Goal: Task Accomplishment & Management: Manage account settings

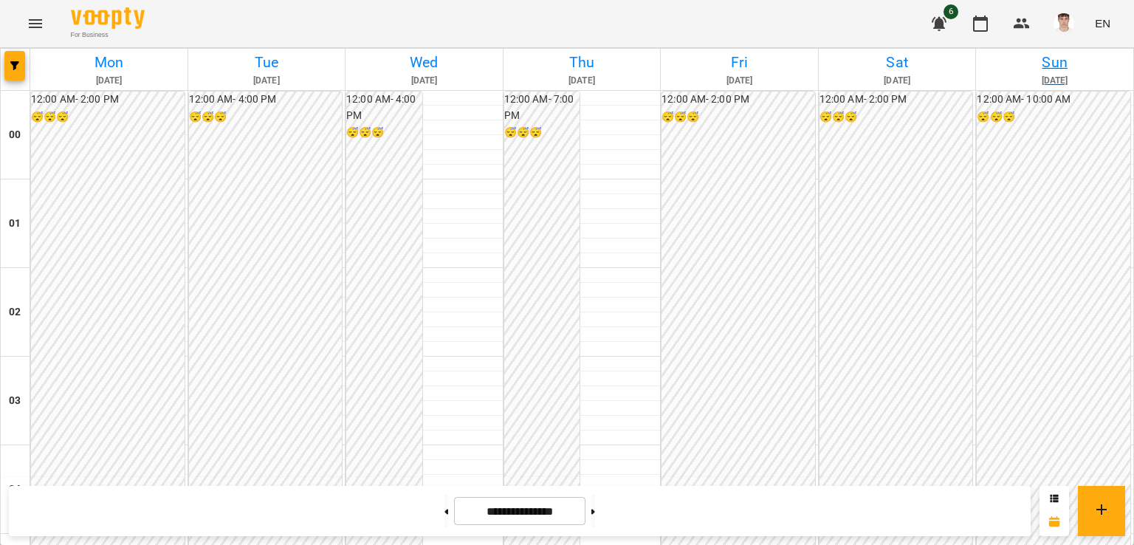
scroll to position [1107, 0]
click at [1074, 20] on img "button" at bounding box center [1063, 23] width 21 height 21
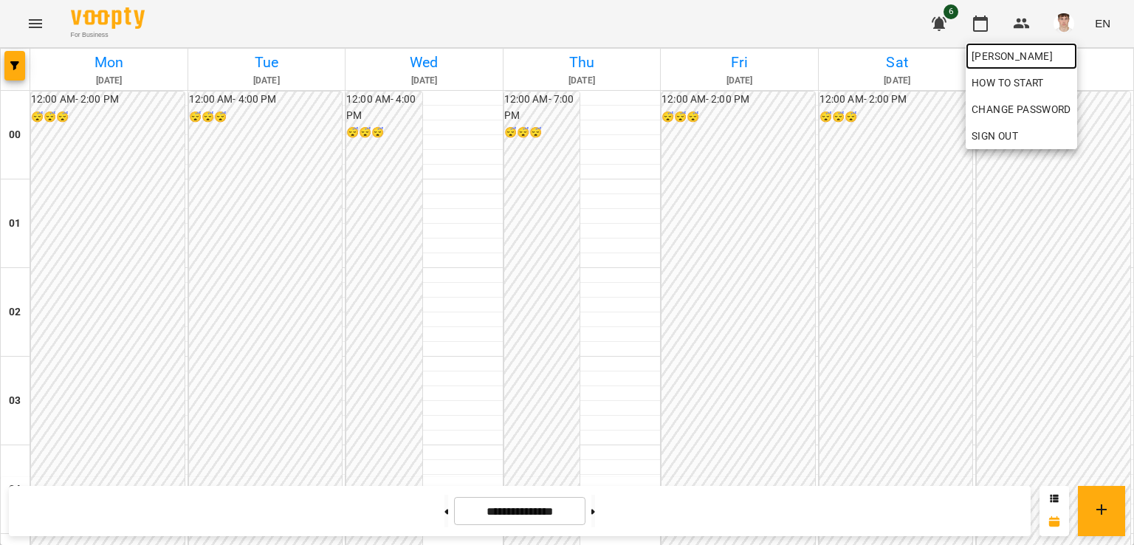
click at [1051, 56] on span "[PERSON_NAME]" at bounding box center [1021, 56] width 100 height 18
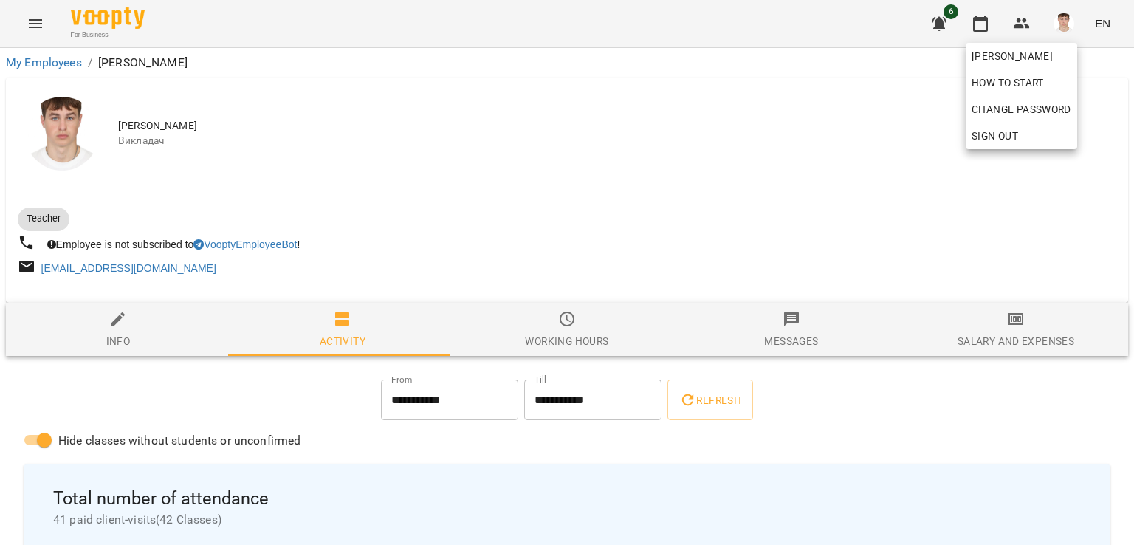
drag, startPoint x: 1033, startPoint y: 291, endPoint x: 1031, endPoint y: 337, distance: 45.8
click at [1033, 296] on div at bounding box center [567, 272] width 1134 height 545
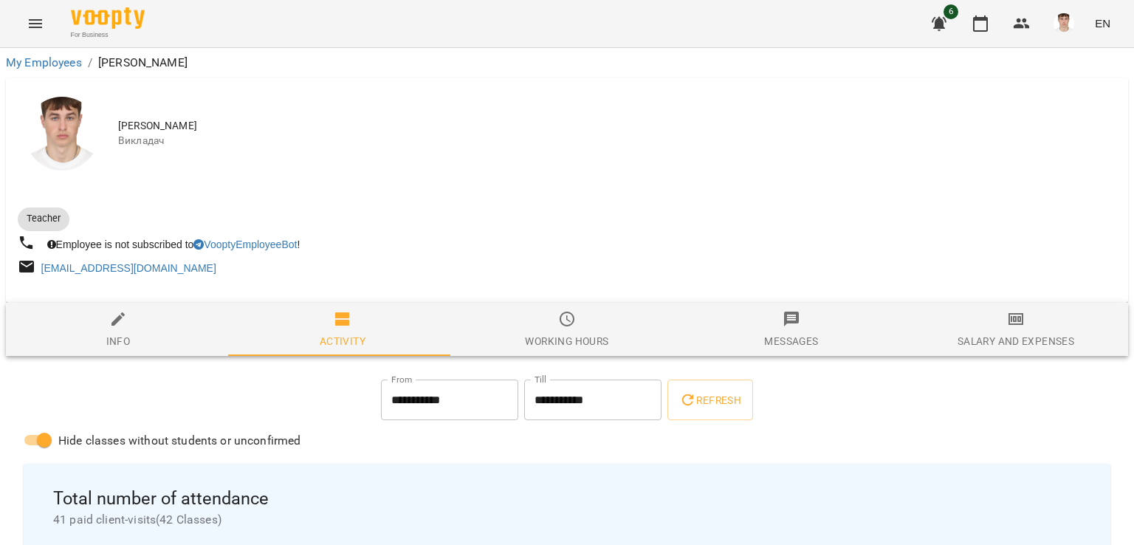
click at [1030, 337] on div "[PERSON_NAME] How to start Change Password Sign Out" at bounding box center [567, 272] width 1134 height 545
click at [1030, 337] on div "Salary and Expenses" at bounding box center [1015, 341] width 117 height 18
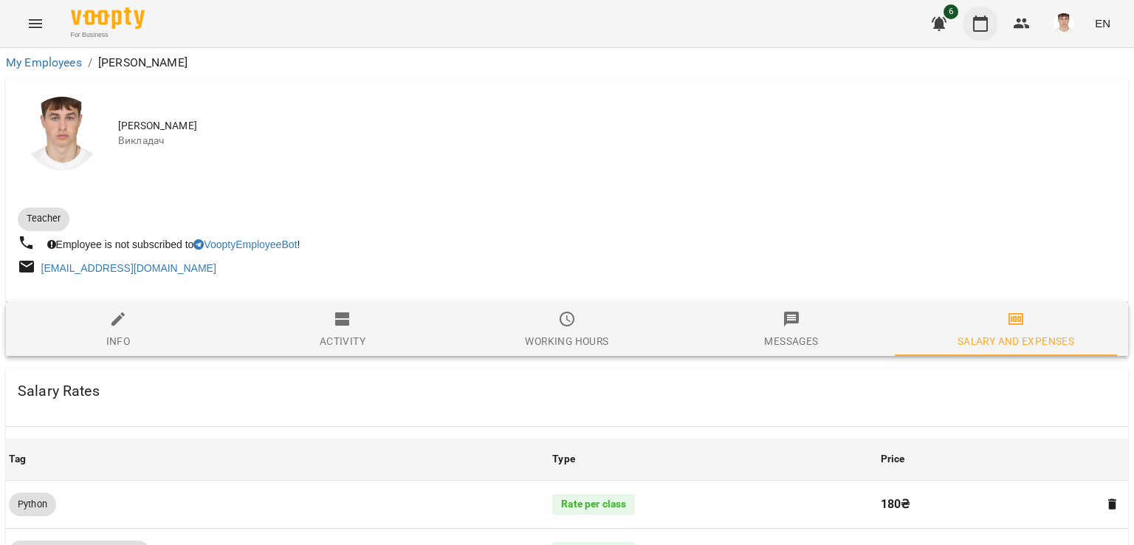
click at [986, 24] on icon "button" at bounding box center [980, 24] width 18 height 18
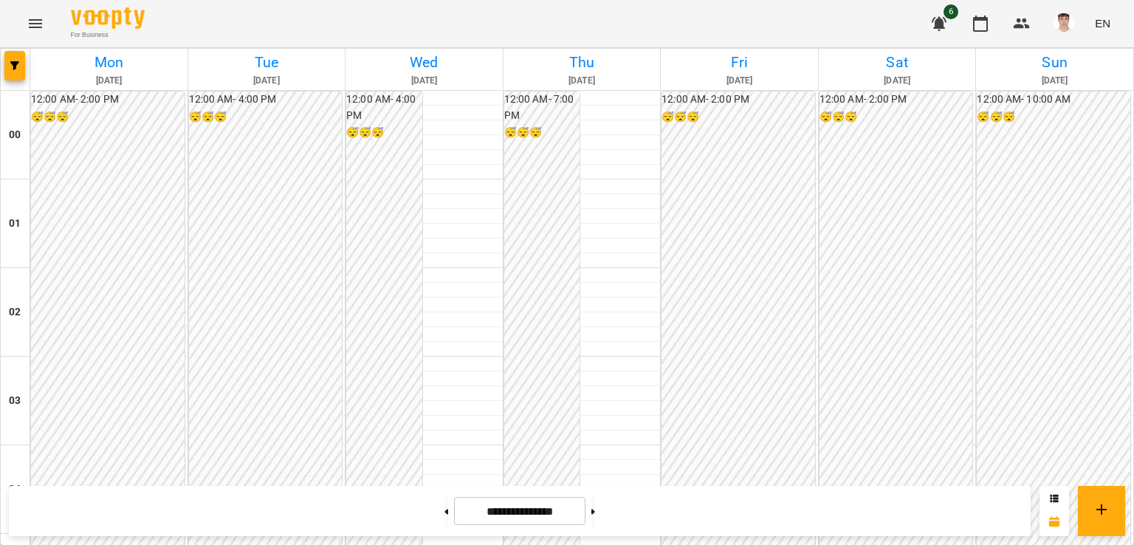
scroll to position [1402, 0]
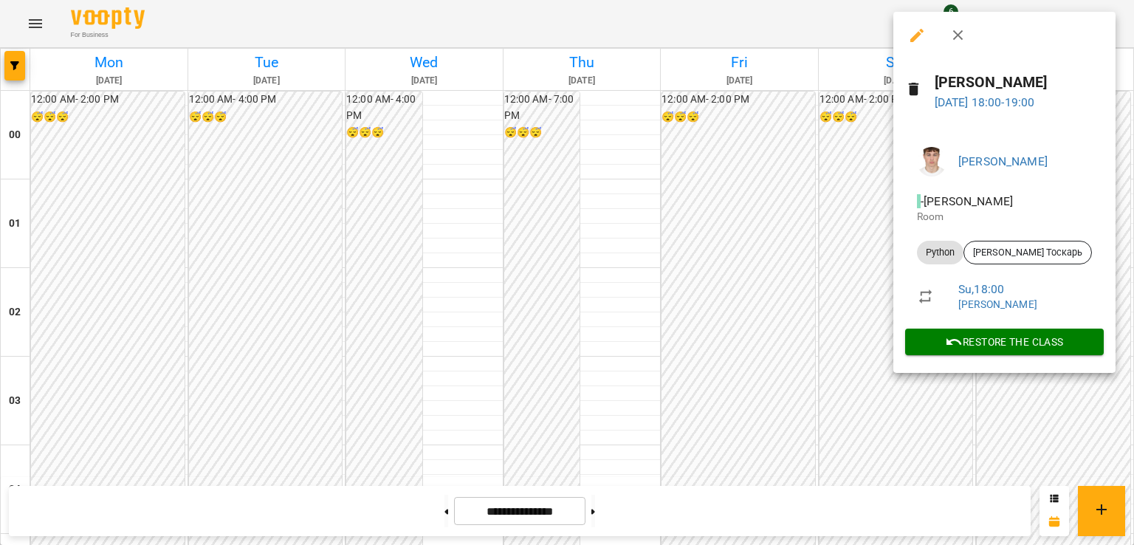
click at [1010, 408] on div at bounding box center [567, 272] width 1134 height 545
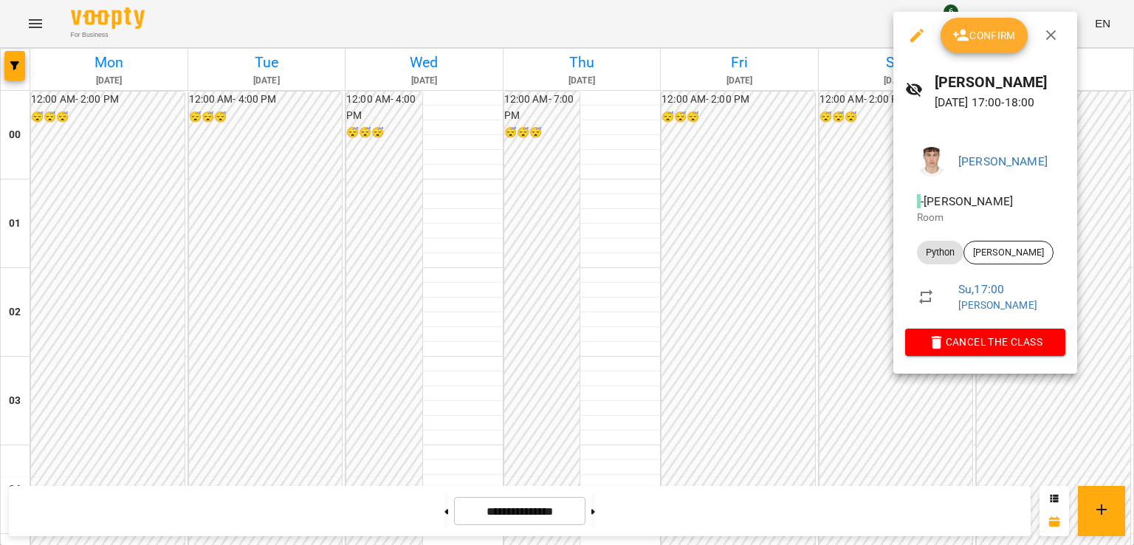
click at [1044, 458] on div at bounding box center [567, 272] width 1134 height 545
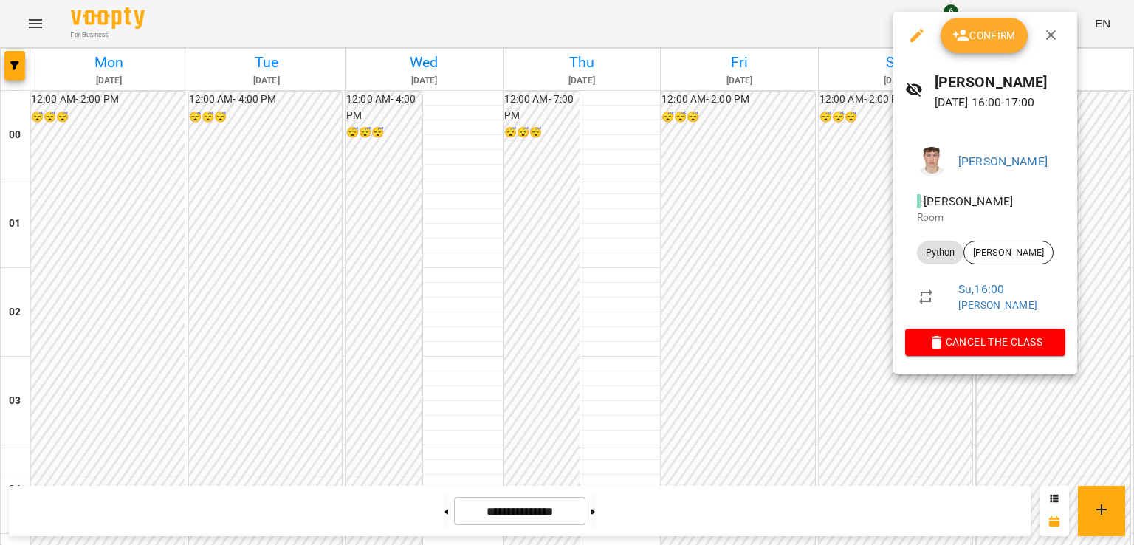
click at [1069, 464] on div at bounding box center [567, 272] width 1134 height 545
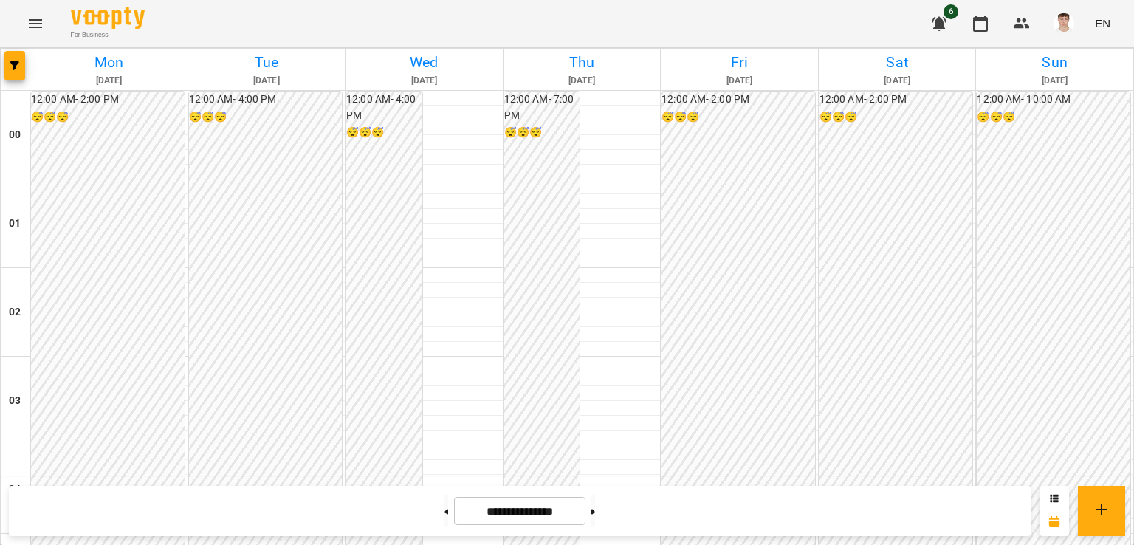
scroll to position [812, 0]
click at [444, 515] on button at bounding box center [446, 511] width 4 height 32
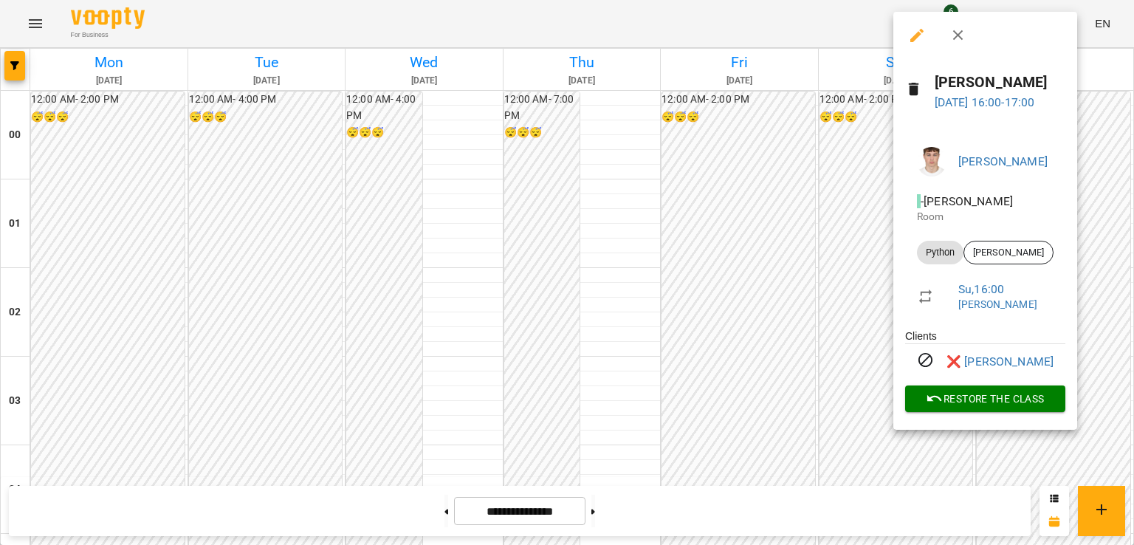
click at [775, 204] on div at bounding box center [567, 272] width 1134 height 545
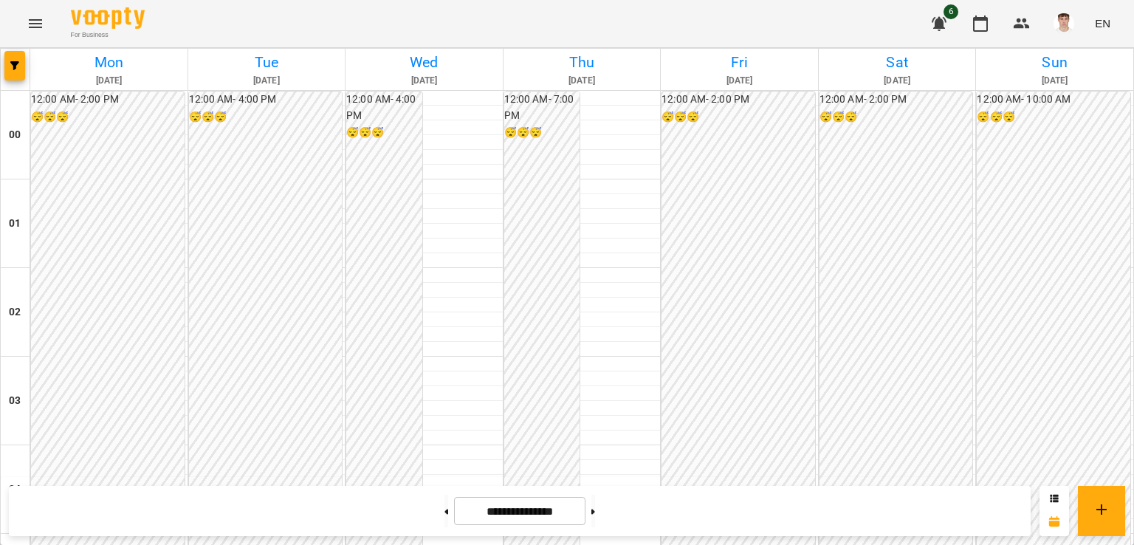
scroll to position [1181, 0]
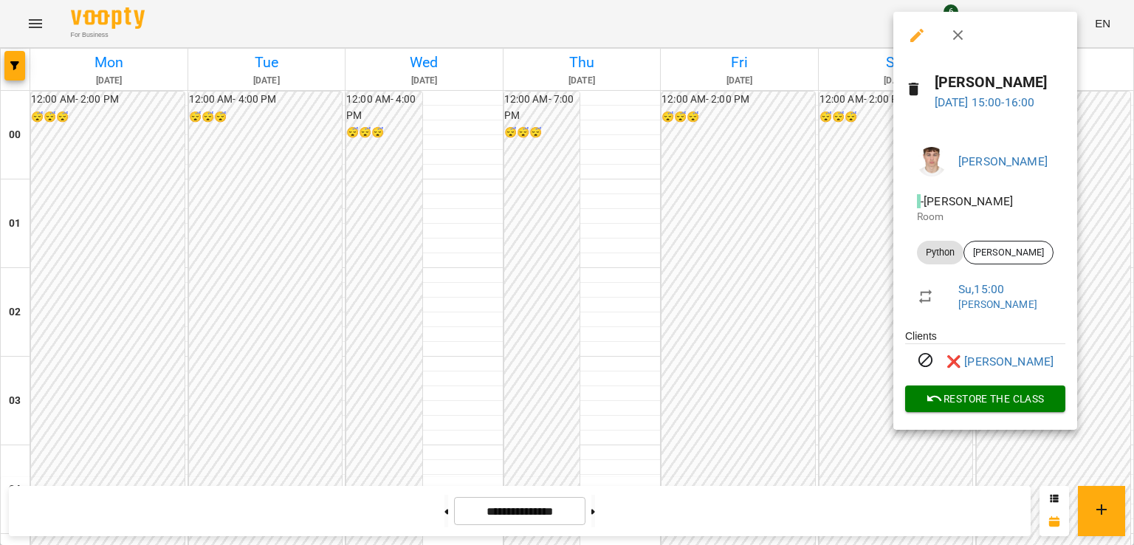
click at [830, 270] on div at bounding box center [567, 272] width 1134 height 545
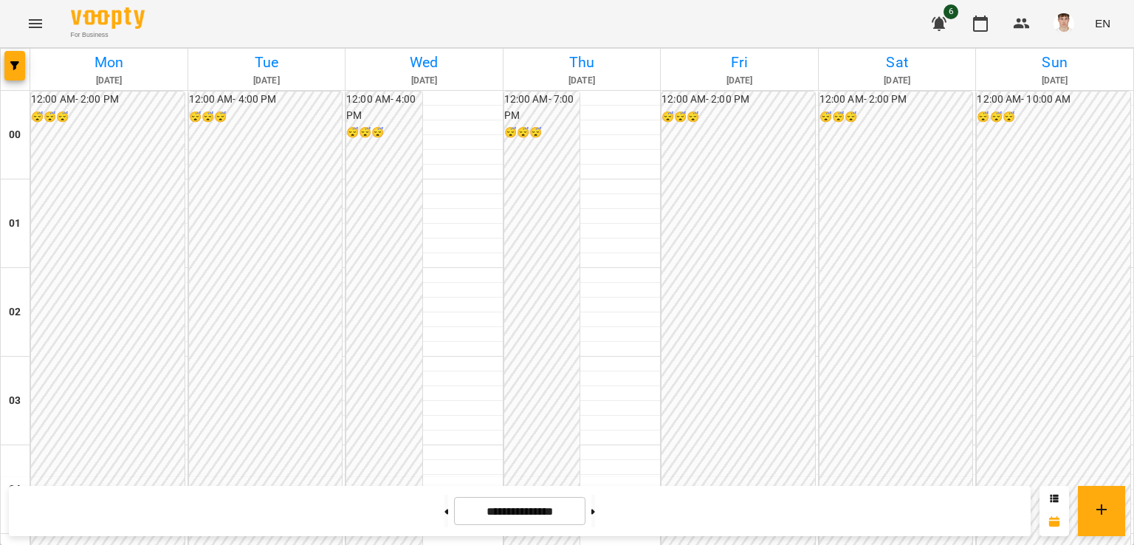
scroll to position [1402, 0]
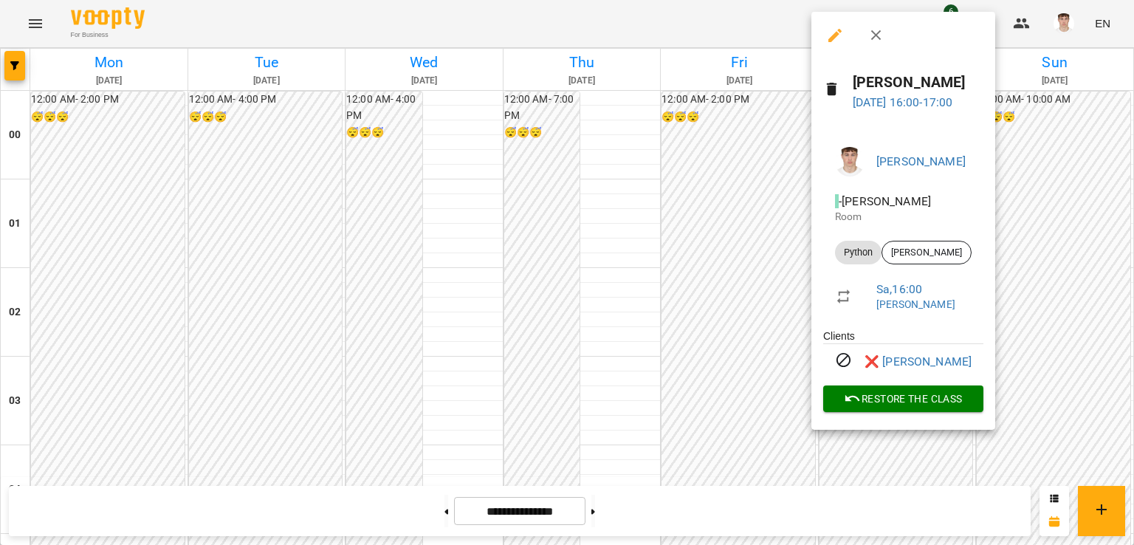
click at [660, 160] on div at bounding box center [567, 272] width 1134 height 545
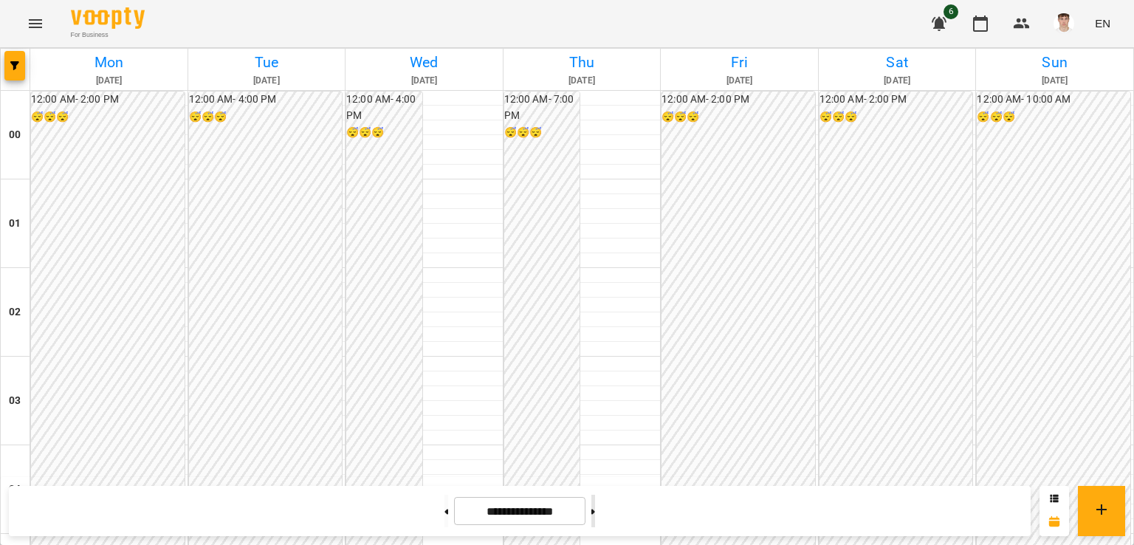
click at [595, 514] on button at bounding box center [593, 511] width 4 height 32
click at [444, 514] on button at bounding box center [446, 511] width 4 height 32
click at [595, 514] on button at bounding box center [593, 511] width 4 height 32
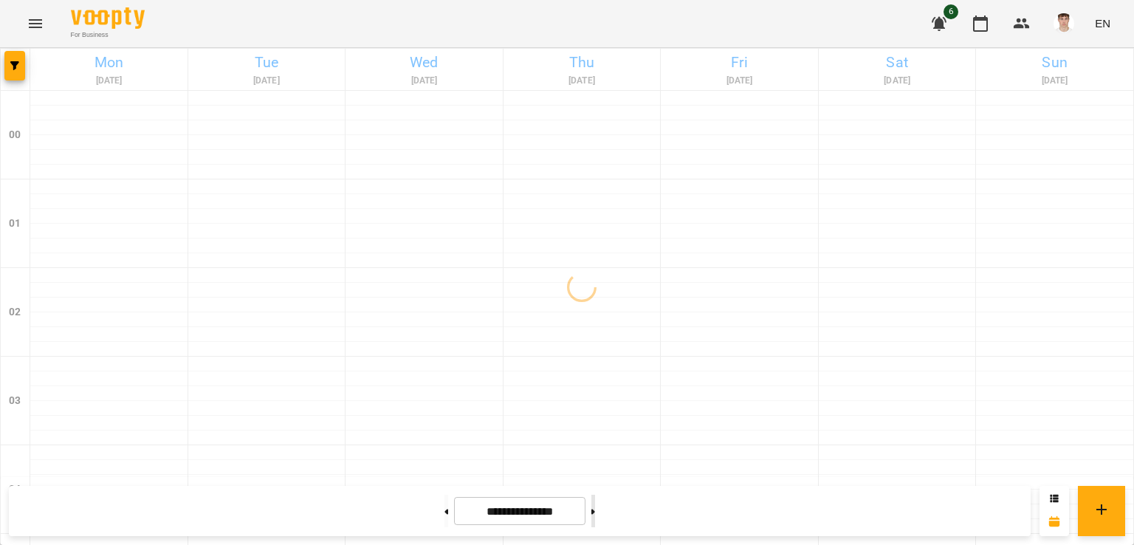
click at [595, 514] on button at bounding box center [593, 511] width 4 height 32
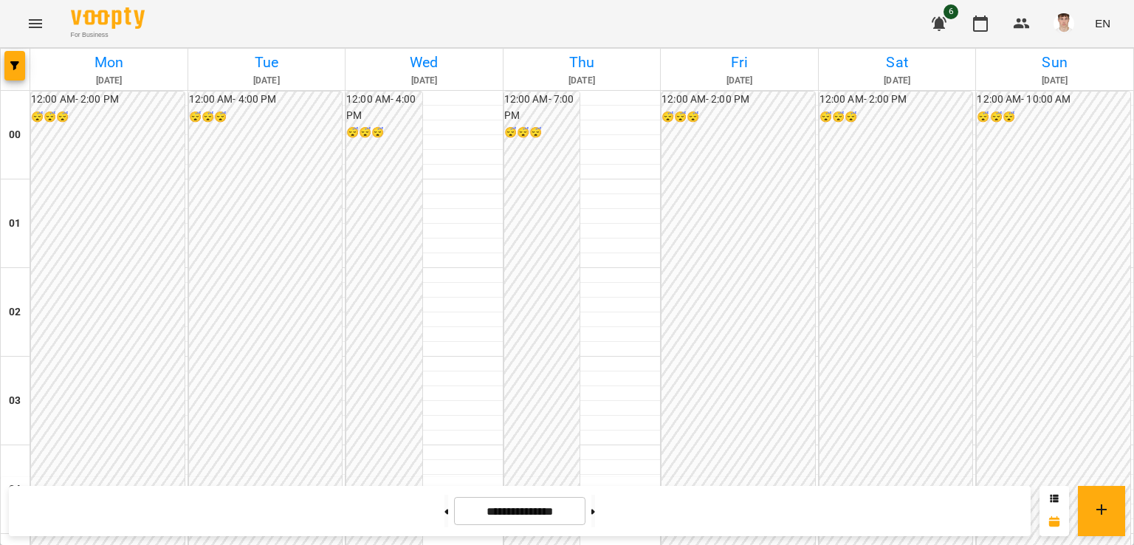
scroll to position [1591, 0]
click at [595, 509] on button at bounding box center [593, 511] width 4 height 32
click at [444, 503] on button at bounding box center [446, 511] width 4 height 32
click at [595, 506] on button at bounding box center [593, 511] width 4 height 32
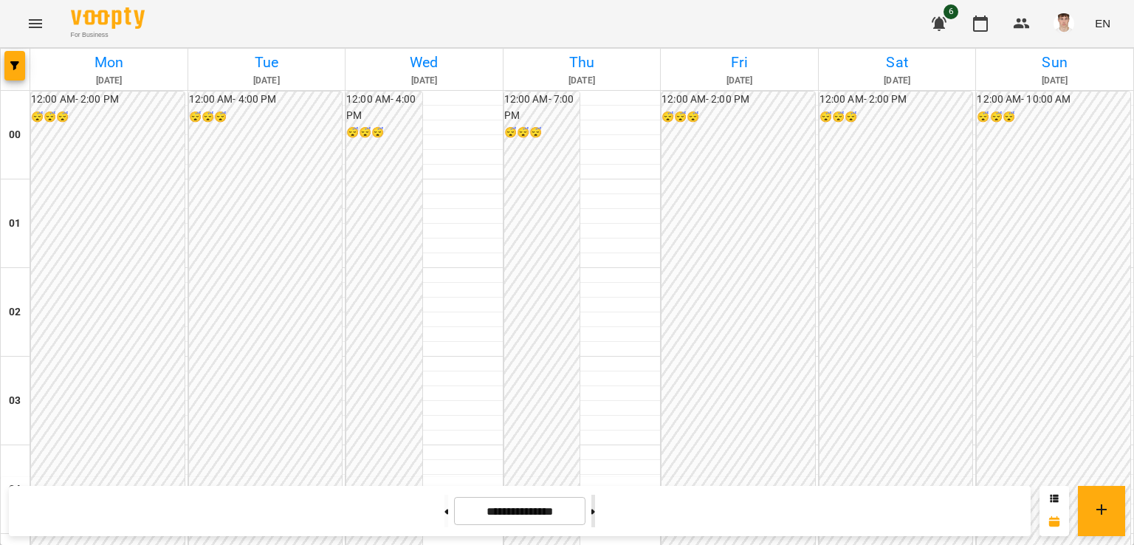
click at [595, 509] on icon at bounding box center [593, 512] width 4 height 6
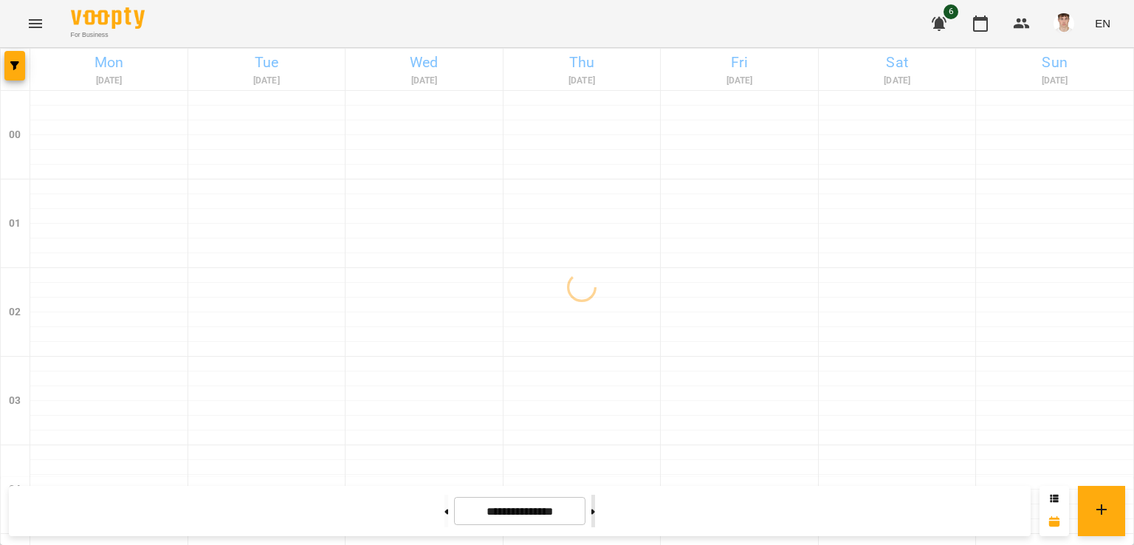
click at [595, 510] on icon at bounding box center [593, 511] width 4 height 5
click at [595, 509] on button at bounding box center [593, 511] width 4 height 32
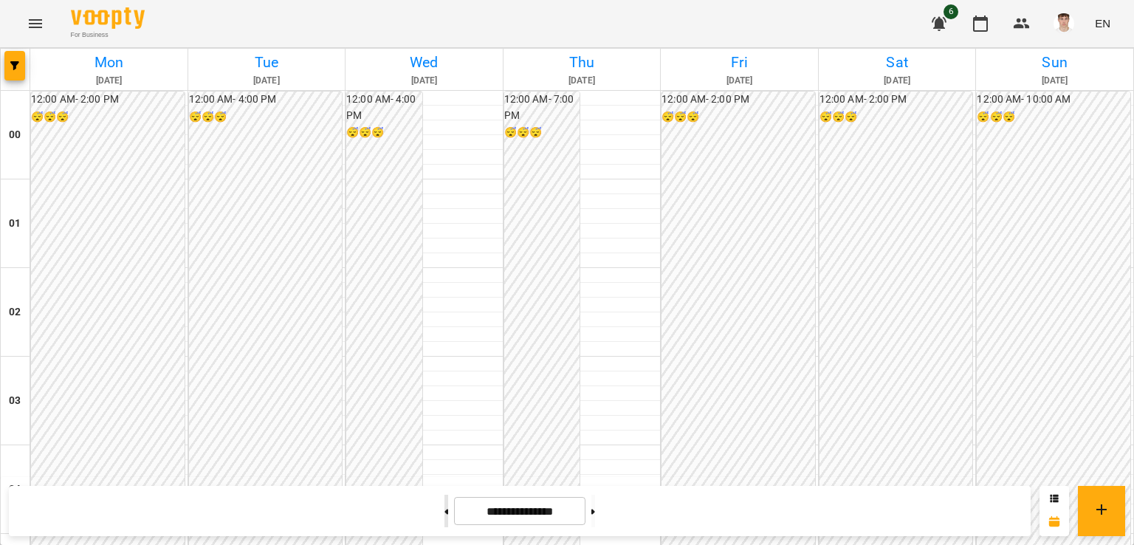
click at [444, 498] on button at bounding box center [446, 511] width 4 height 32
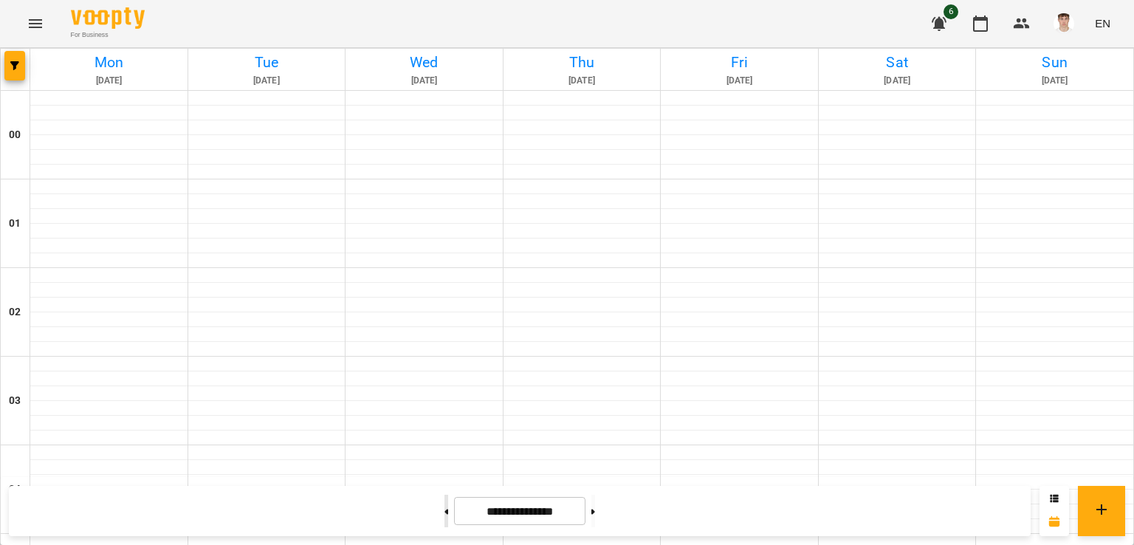
click at [444, 498] on button at bounding box center [446, 511] width 4 height 32
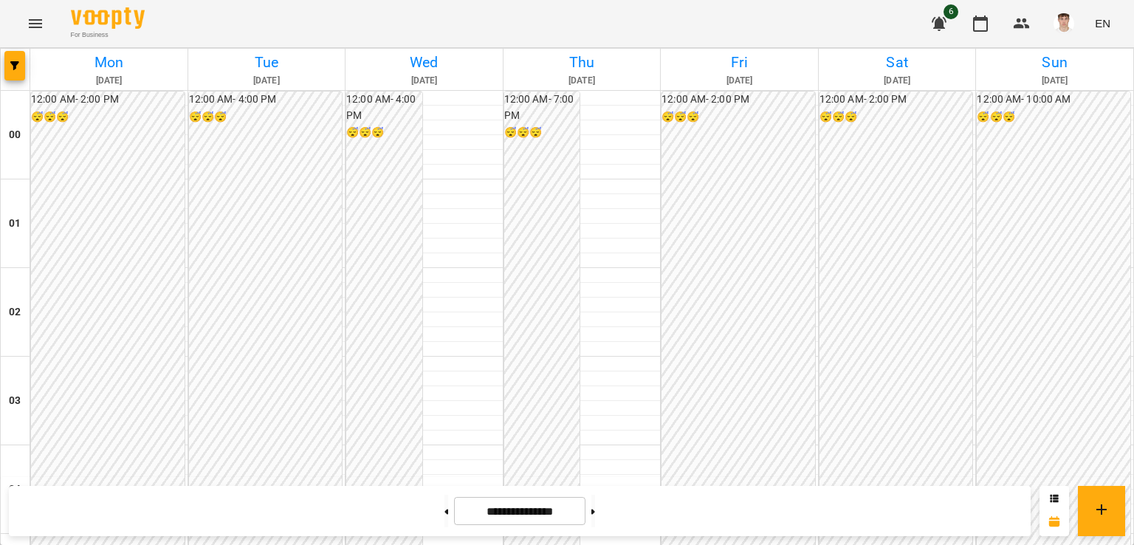
scroll to position [1443, 0]
click at [444, 520] on button at bounding box center [446, 511] width 4 height 32
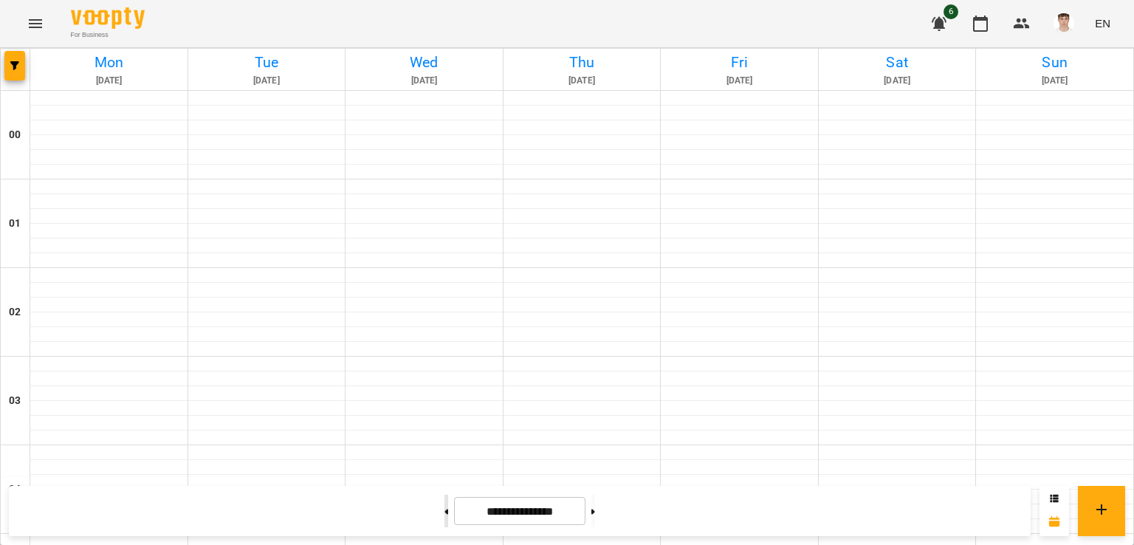
click at [444, 519] on button at bounding box center [446, 511] width 4 height 32
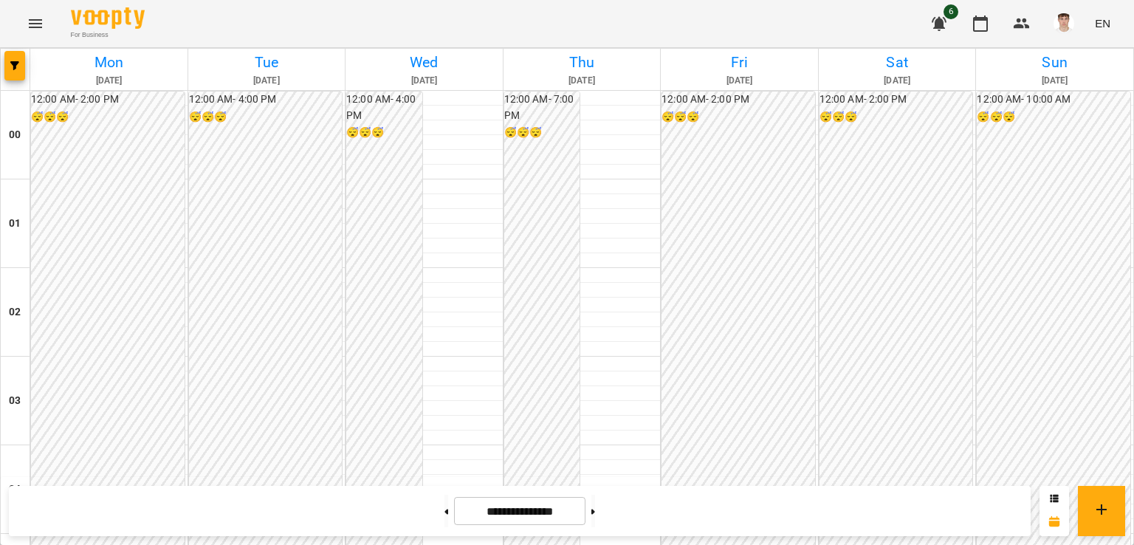
scroll to position [1222, 0]
click at [444, 514] on button at bounding box center [446, 511] width 4 height 32
type input "**********"
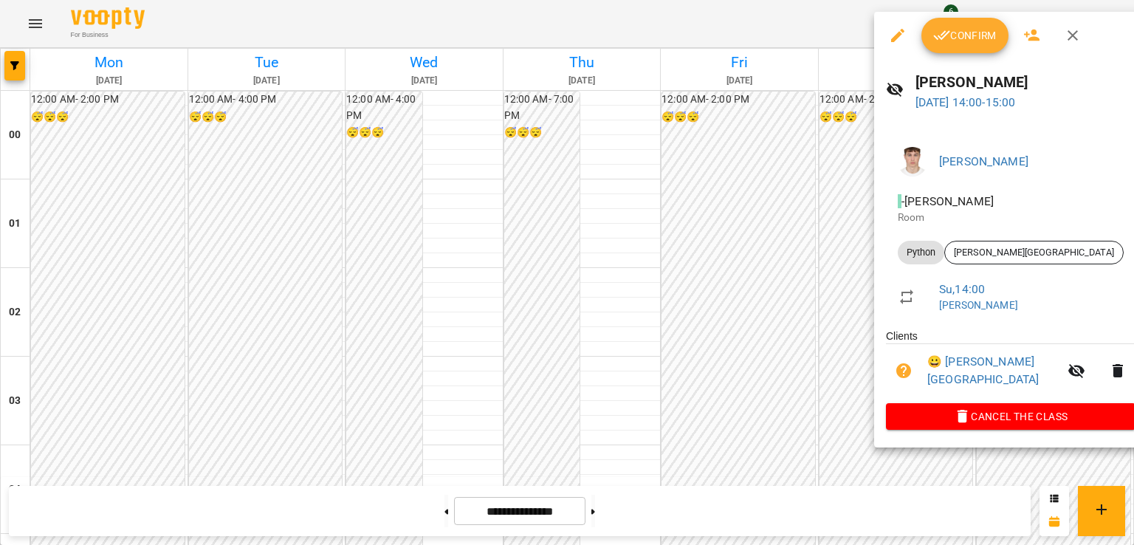
click at [971, 43] on span "Confirm" at bounding box center [964, 36] width 63 height 18
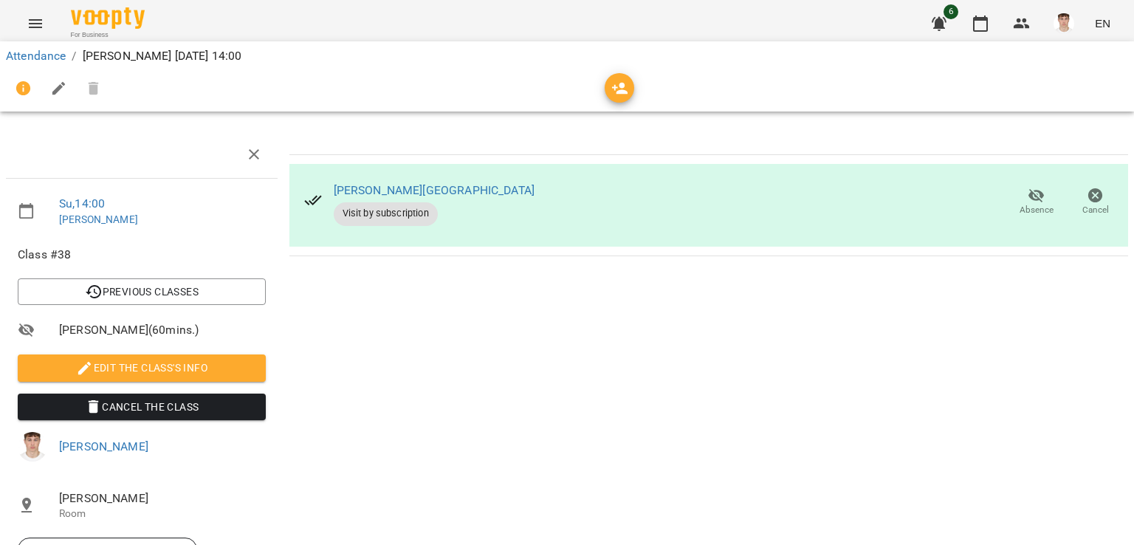
click at [203, 367] on span "Edit the class's Info" at bounding box center [142, 368] width 224 height 18
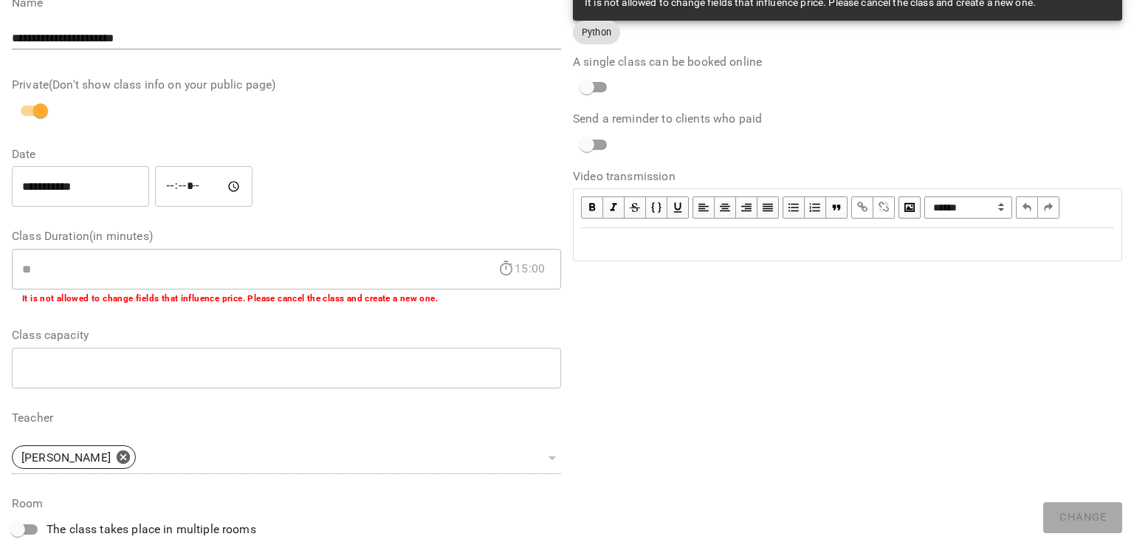
click at [132, 376] on input "number" at bounding box center [286, 367] width 549 height 41
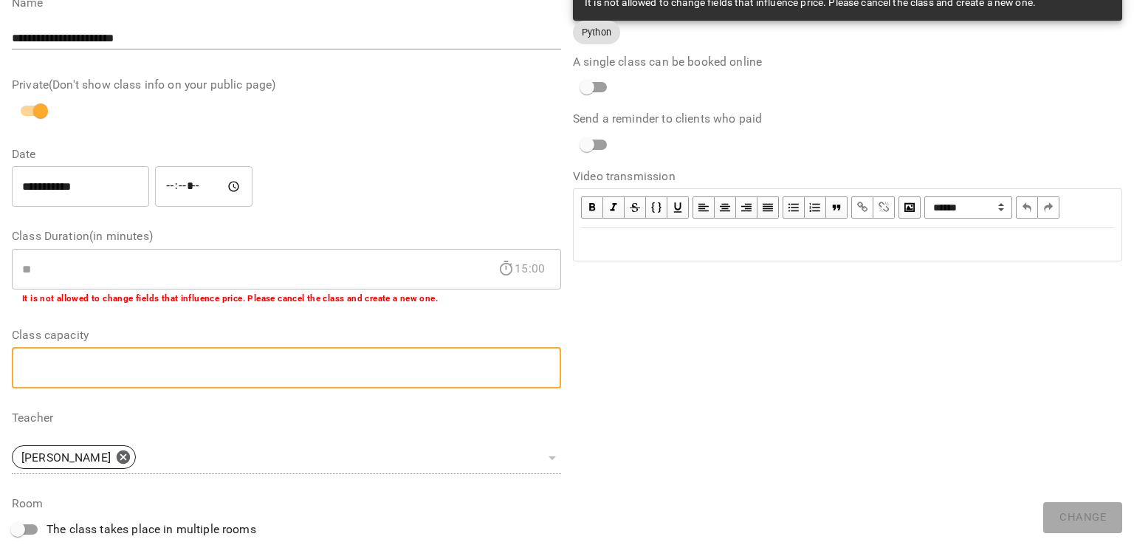
scroll to position [360, 0]
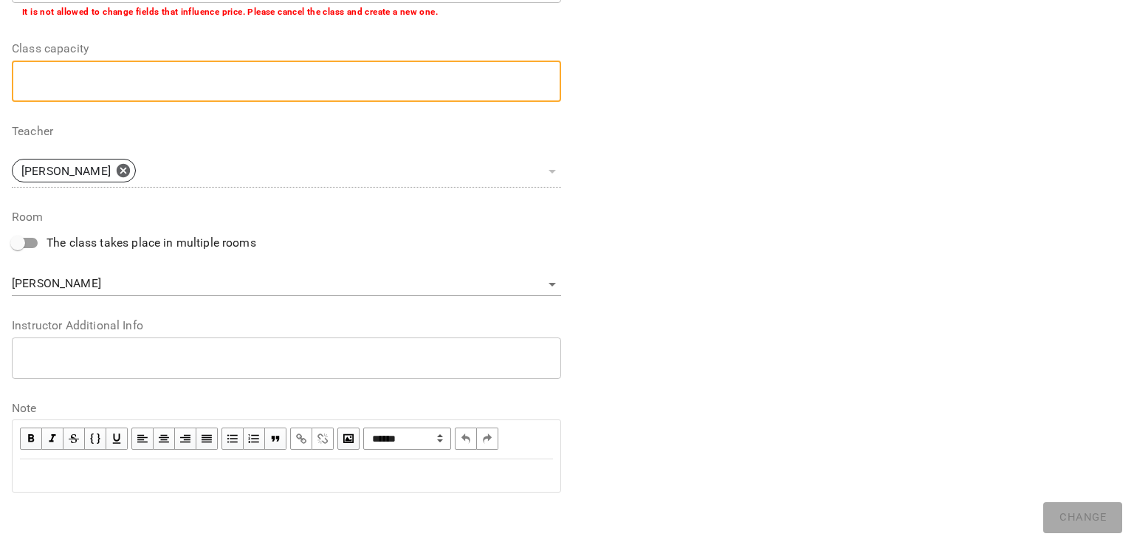
click at [121, 358] on textarea at bounding box center [286, 358] width 529 height 14
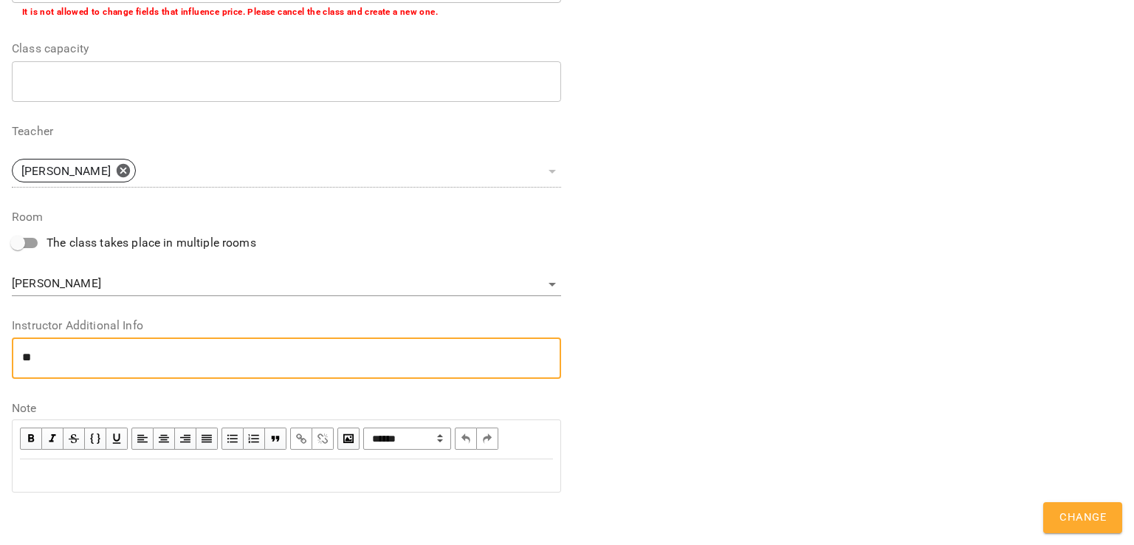
type textarea "*"
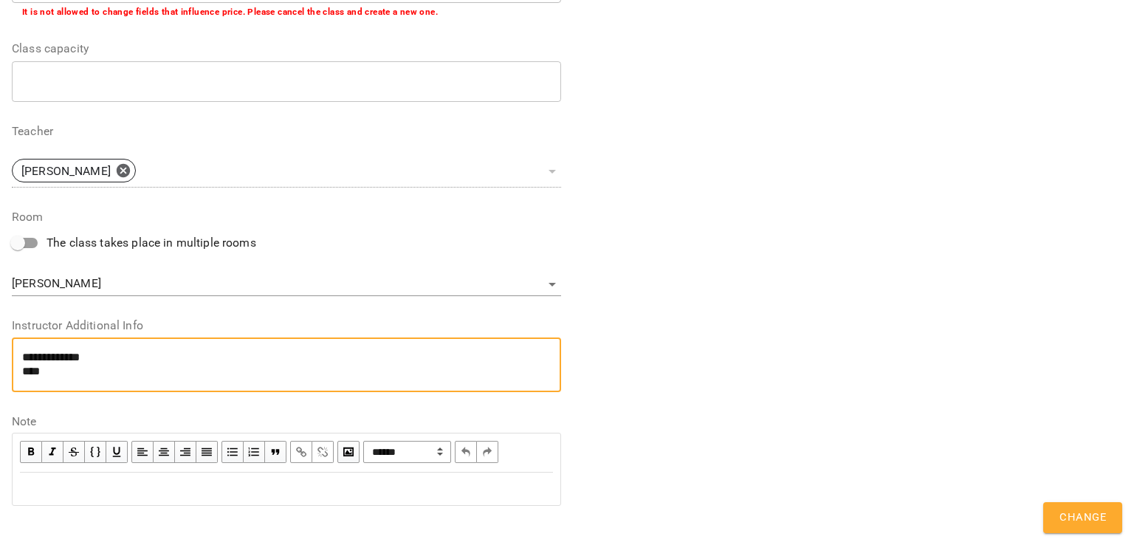
paste textarea "**********"
click at [36, 374] on textarea "**********" at bounding box center [283, 364] width 523 height 27
type textarea "**********"
click at [1053, 514] on button "Change" at bounding box center [1082, 517] width 79 height 31
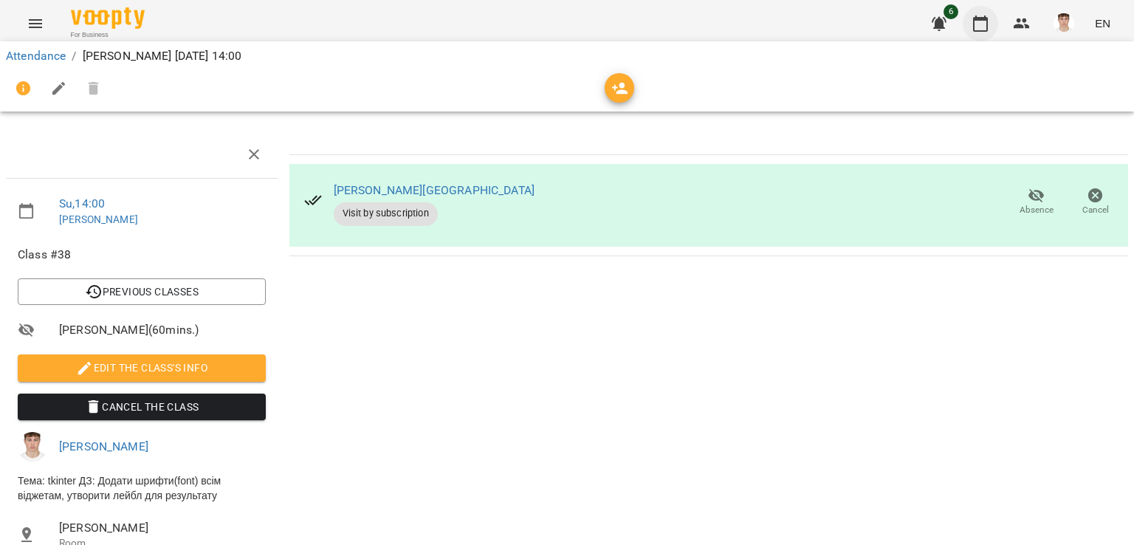
click at [991, 19] on button "button" at bounding box center [980, 23] width 35 height 35
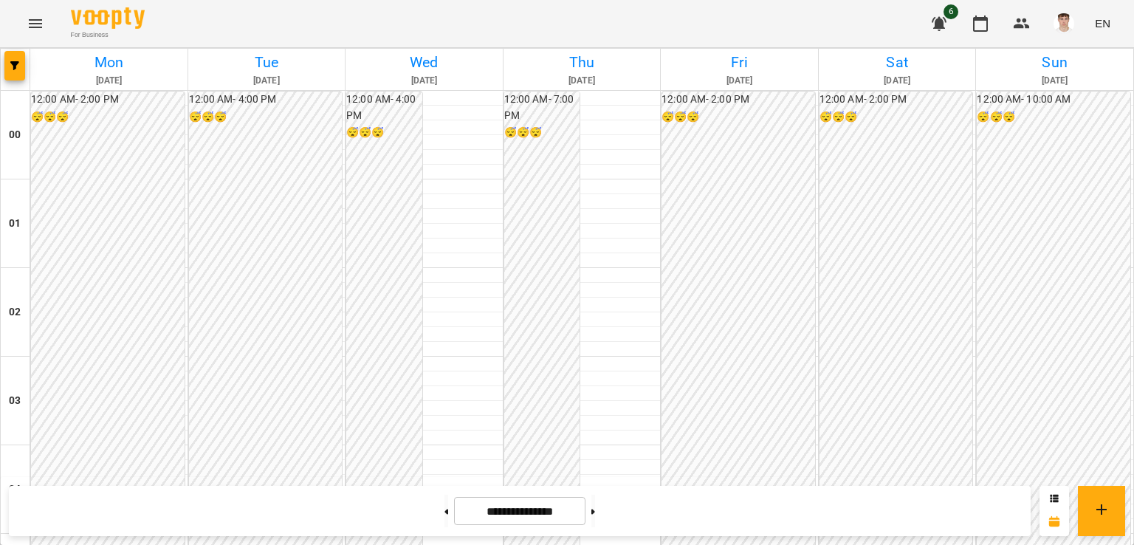
scroll to position [1148, 0]
